Goal: Task Accomplishment & Management: Manage account settings

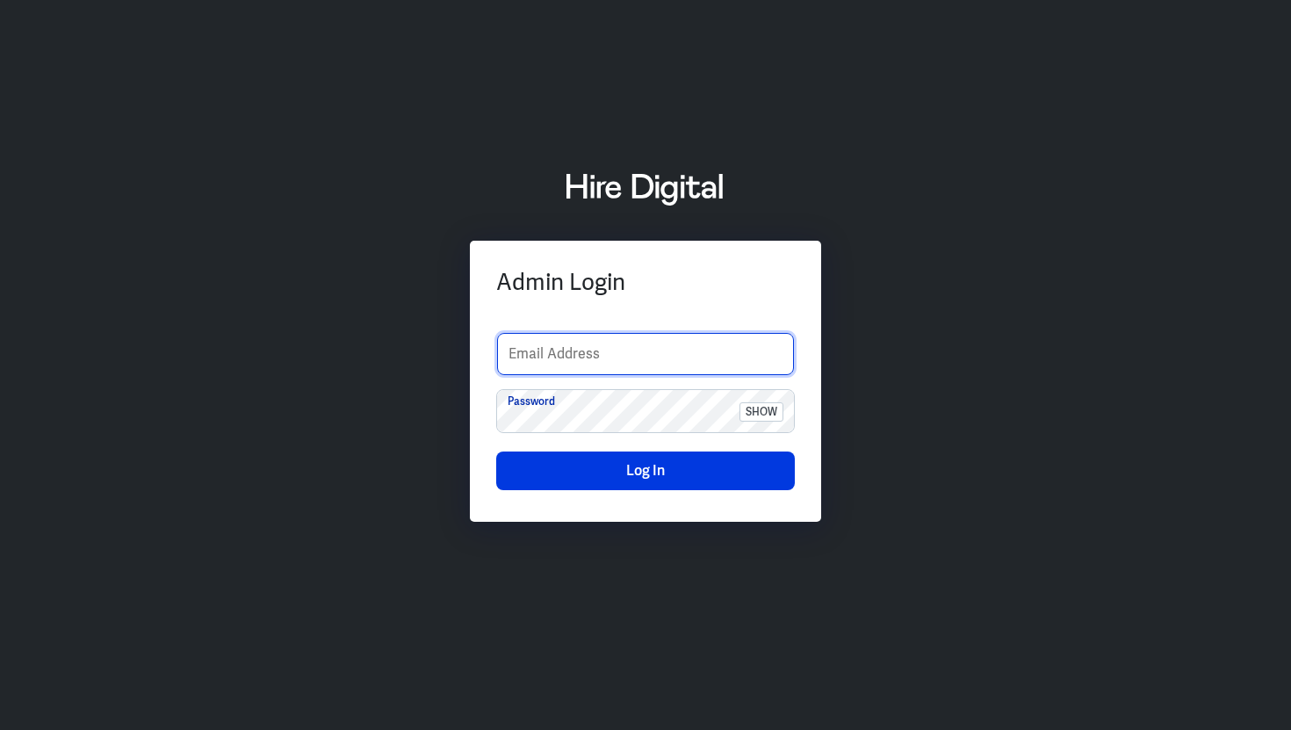
type input "[PERSON_NAME][EMAIL_ADDRESS][PERSON_NAME][DOMAIN_NAME]"
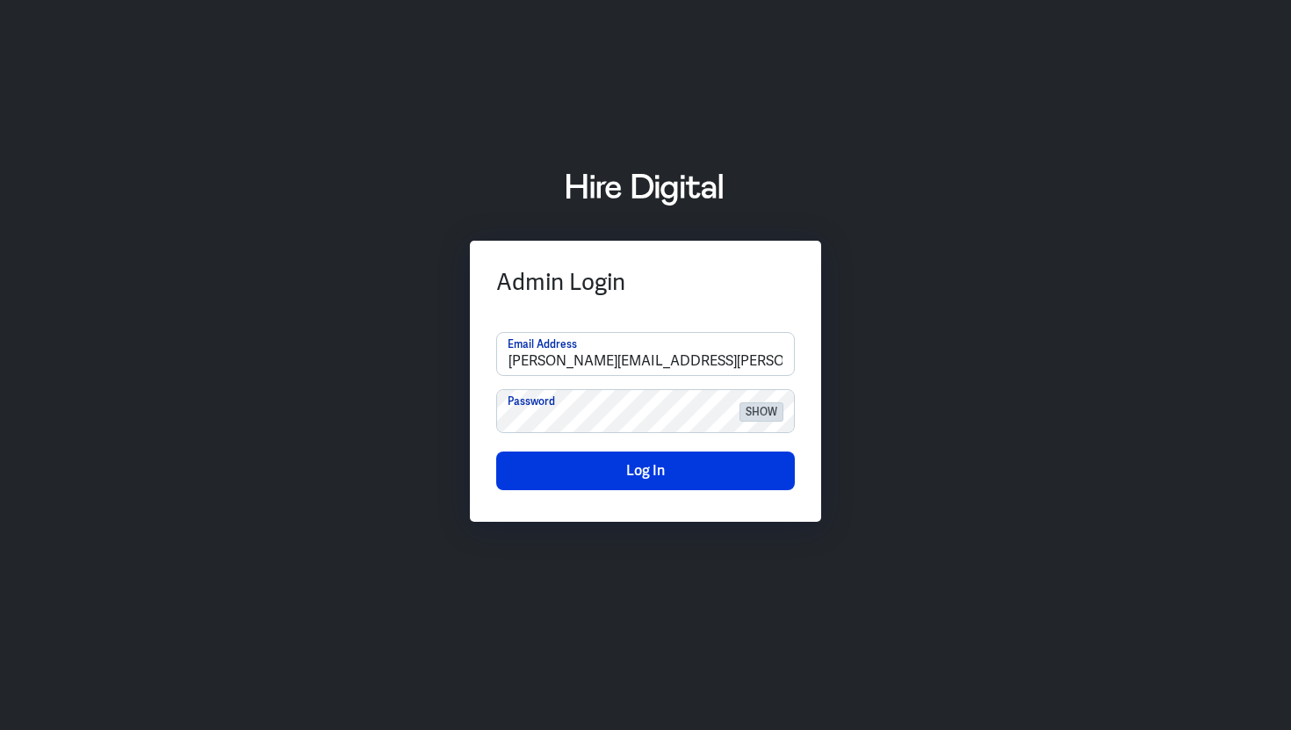
click at [762, 413] on span "show" at bounding box center [762, 411] width 44 height 19
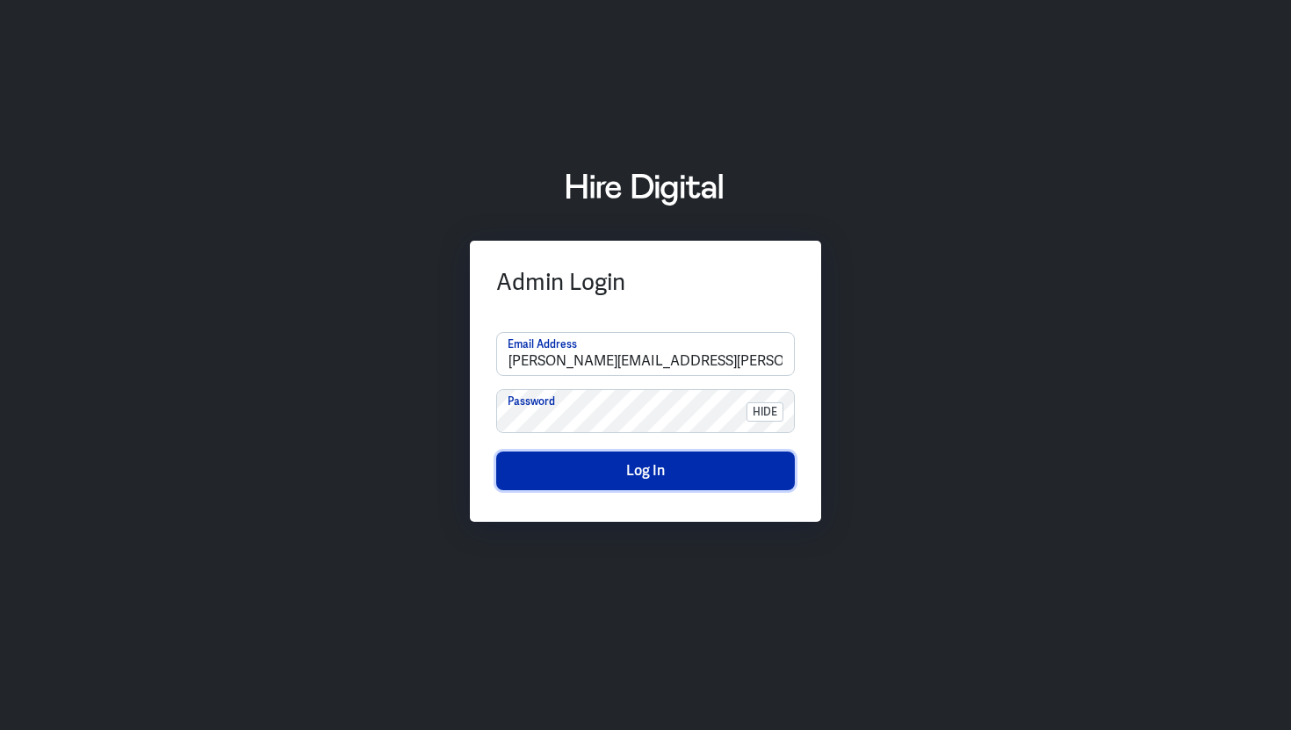
click at [695, 479] on button "Log In" at bounding box center [645, 470] width 299 height 39
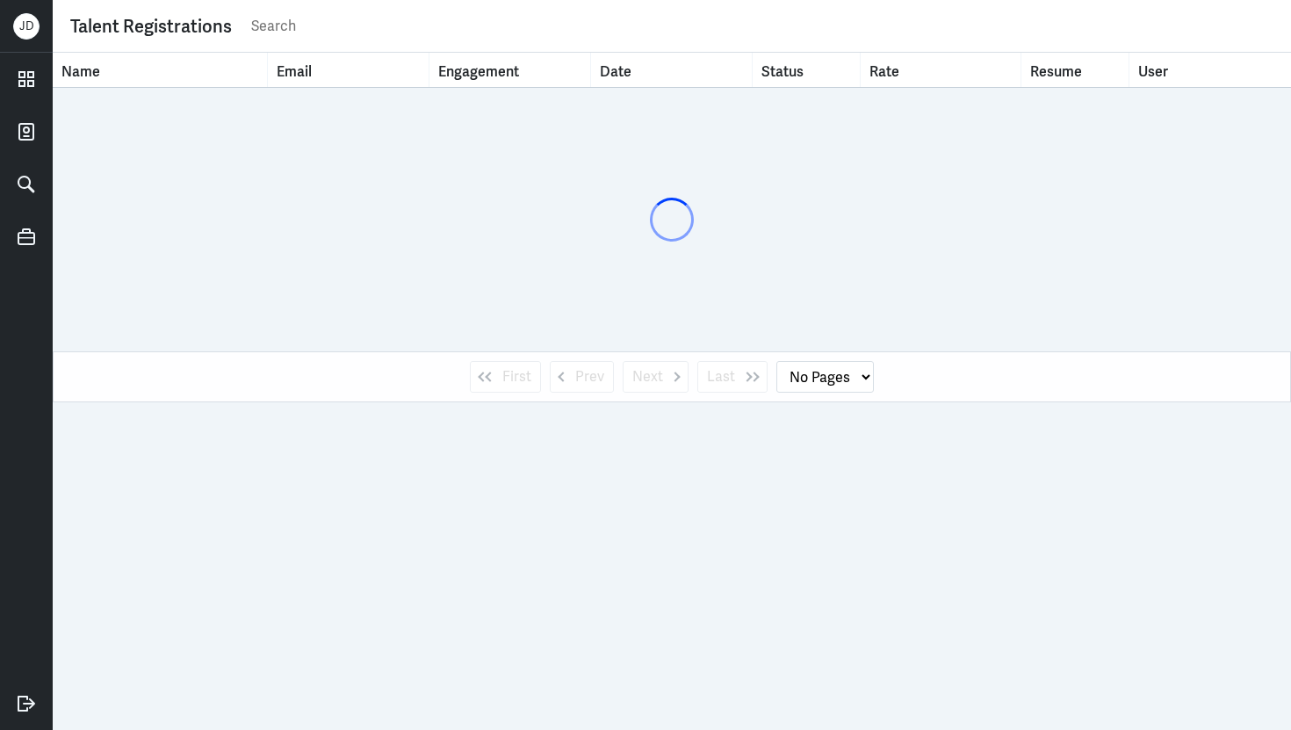
select select "1"
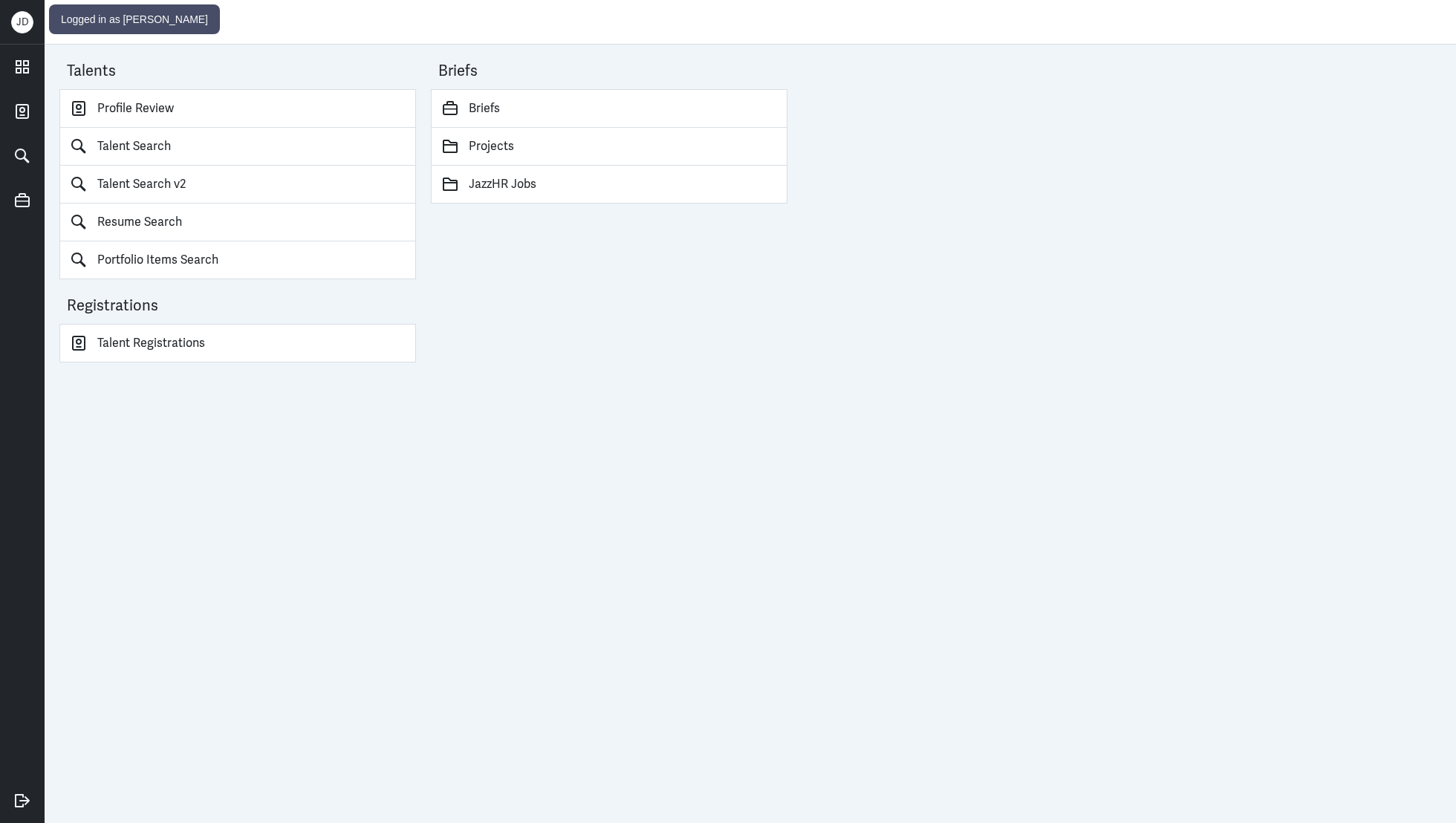
click at [21, 26] on div "J D" at bounding box center [22, 22] width 22 height 22
